Goal: Task Accomplishment & Management: Manage account settings

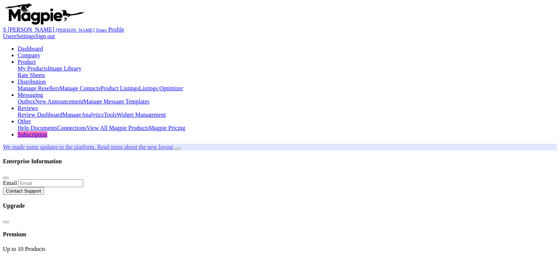
click at [48, 65] on link "My Products" at bounding box center [33, 68] width 30 height 6
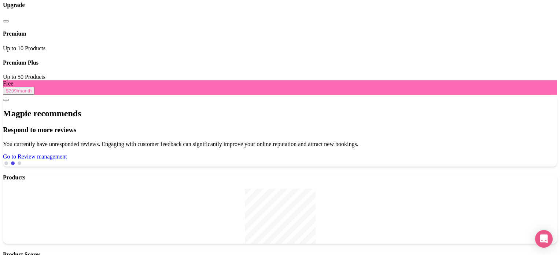
scroll to position [220, 0]
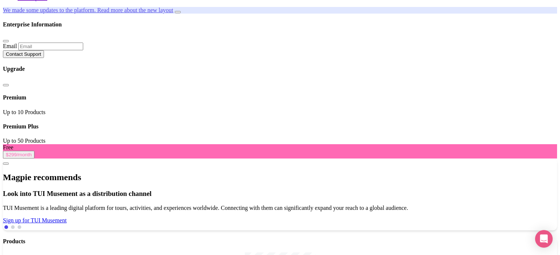
scroll to position [0, 0]
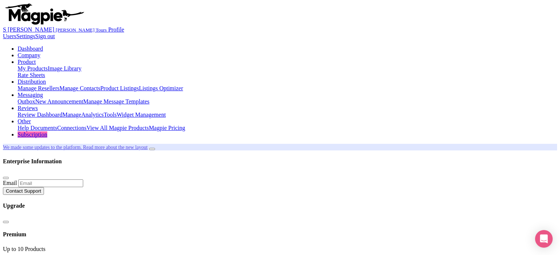
paste input "agt-50212"
type input "agt-50212"
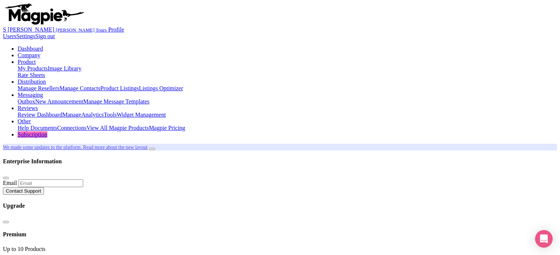
type input "teamla"
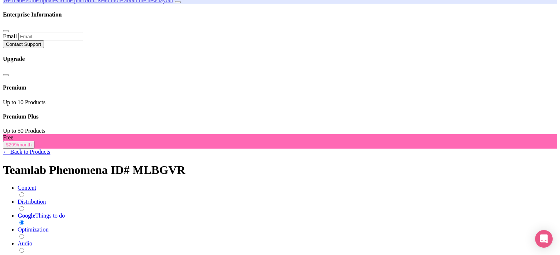
scroll to position [171, 0]
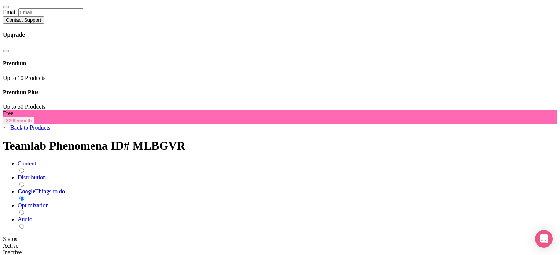
type input "95"
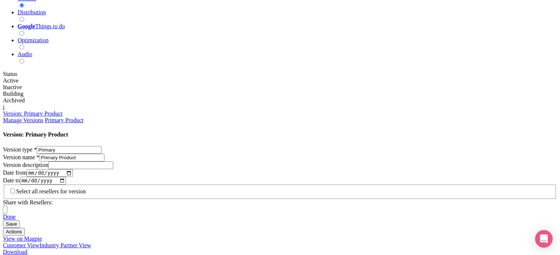
scroll to position [337, 0]
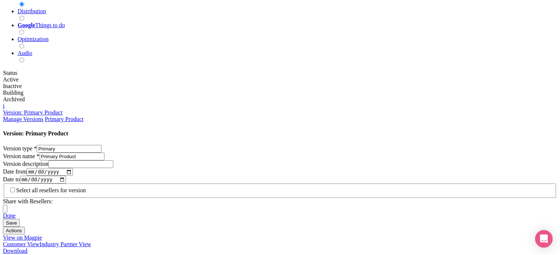
paste input "Get set for an unrivaled sensory treat with the high-end light, sound, and touc…"
type input "Get set for an unrivaled sensory treat with the high-end light, sound, and touc…"
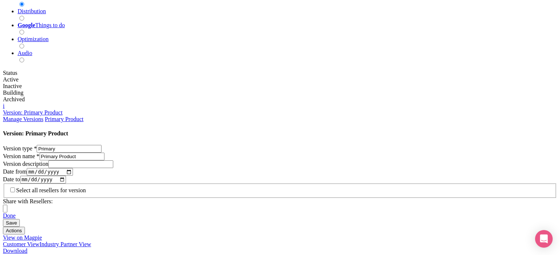
scroll to position [0, 0]
type input "Saving..."
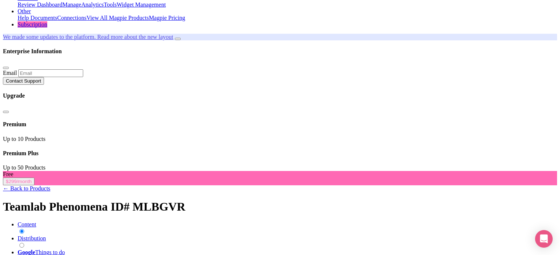
drag, startPoint x: 72, startPoint y: 103, endPoint x: 73, endPoint y: 107, distance: 3.7
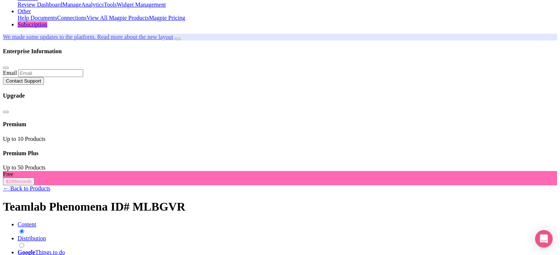
type input "125"
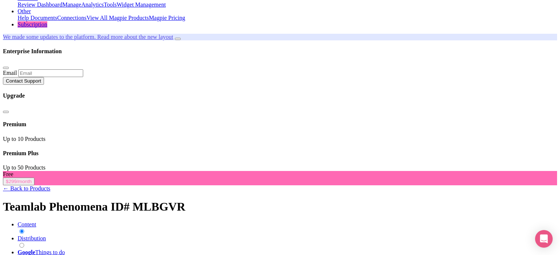
scroll to position [173, 0]
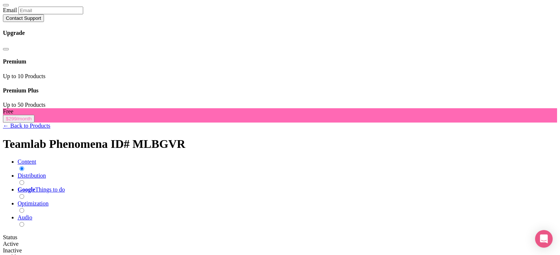
type input "Saving..."
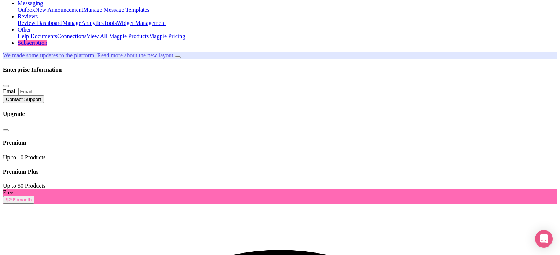
scroll to position [171, 0]
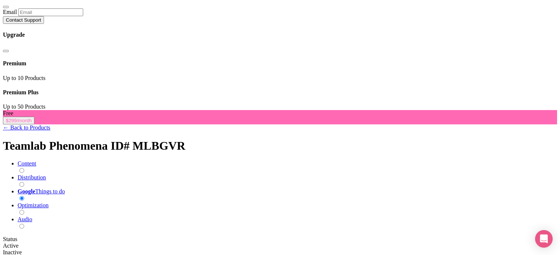
type input "112"
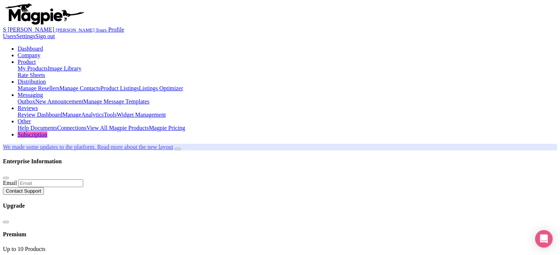
type input "Saving..."
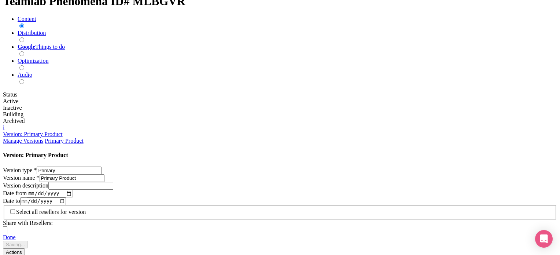
scroll to position [346, 0]
